Goal: Task Accomplishment & Management: Manage account settings

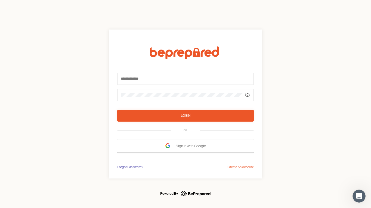
click at [185, 104] on form "Login OR Sign In with Google" at bounding box center [185, 99] width 136 height 106
click at [247, 95] on icon at bounding box center [247, 95] width 4 height 4
click at [185, 116] on div "Login" at bounding box center [186, 115] width 10 height 5
click at [185, 146] on span "Sign In with Google" at bounding box center [192, 146] width 33 height 10
click at [130, 167] on div "Forgot Password?" at bounding box center [130, 167] width 26 height 5
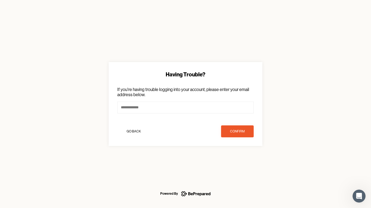
click at [241, 167] on div "Having Trouble? If you're having trouble logging into your account, please ente…" at bounding box center [185, 104] width 371 height 208
click at [359, 197] on icon "Open Intercom Messenger" at bounding box center [359, 196] width 9 height 9
